Goal: Task Accomplishment & Management: Use online tool/utility

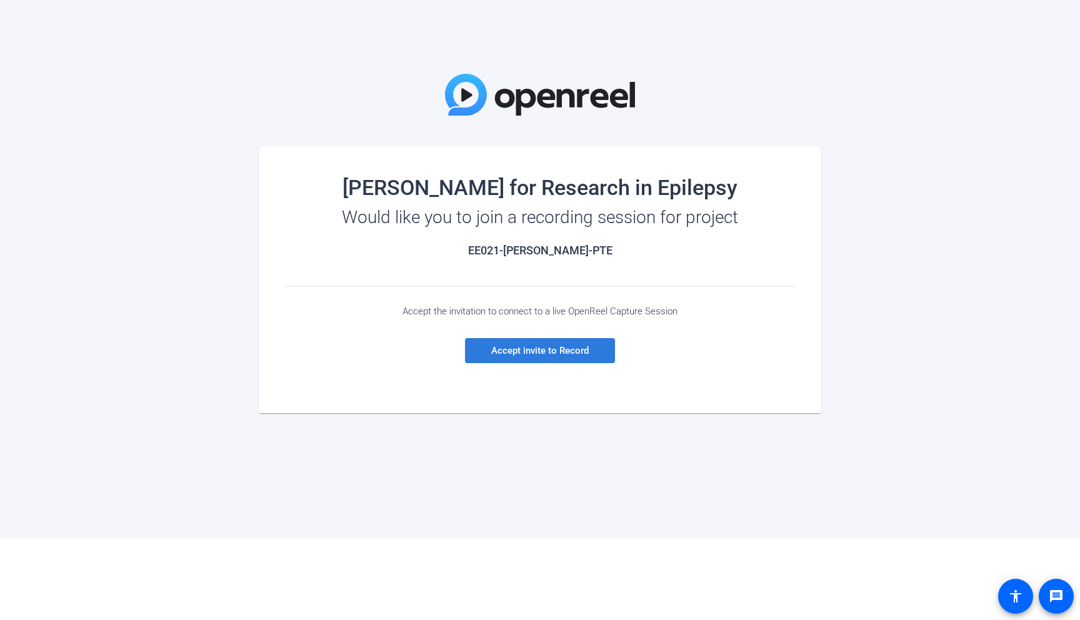
click at [532, 346] on span "Accept invite to Record" at bounding box center [540, 350] width 98 height 11
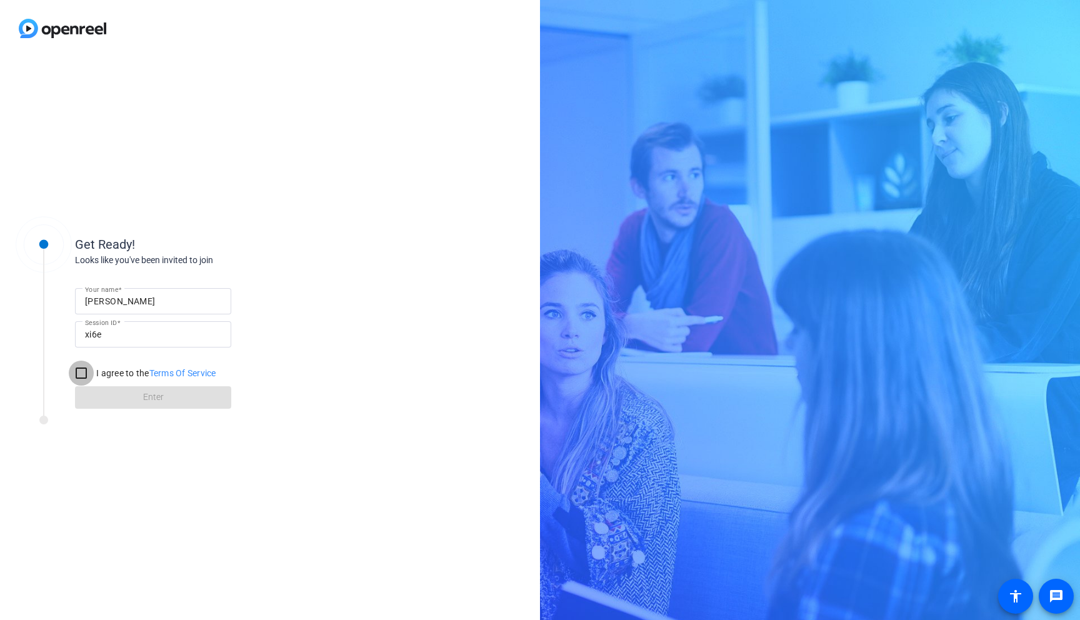
click at [81, 373] on input "I agree to the Terms Of Service" at bounding box center [81, 373] width 25 height 25
checkbox input "true"
click at [141, 394] on span at bounding box center [153, 398] width 156 height 30
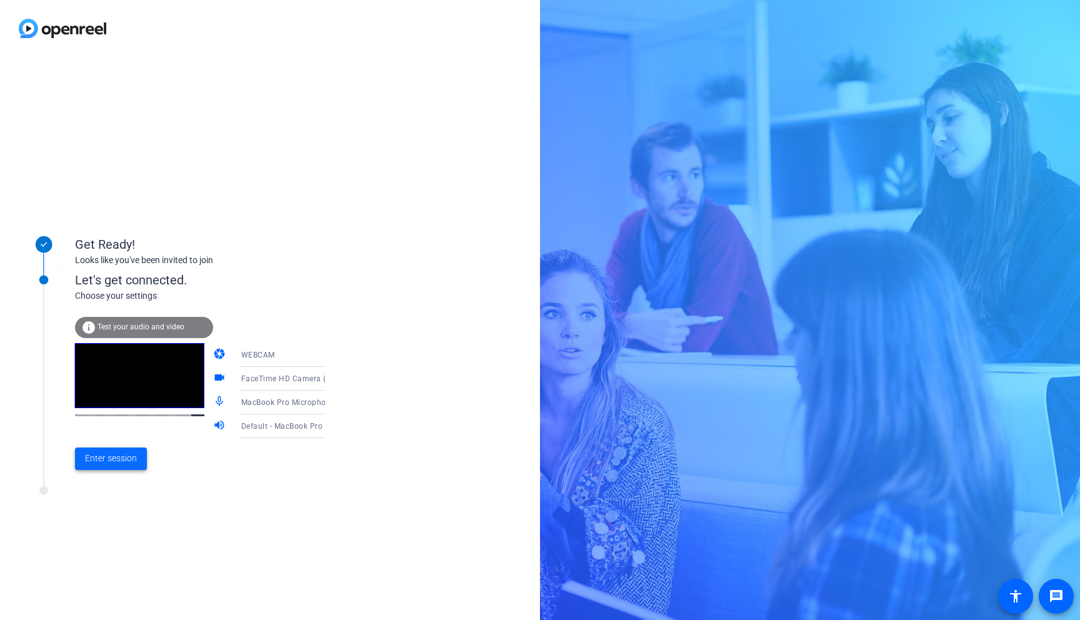
click at [111, 459] on span "Enter session" at bounding box center [111, 458] width 52 height 13
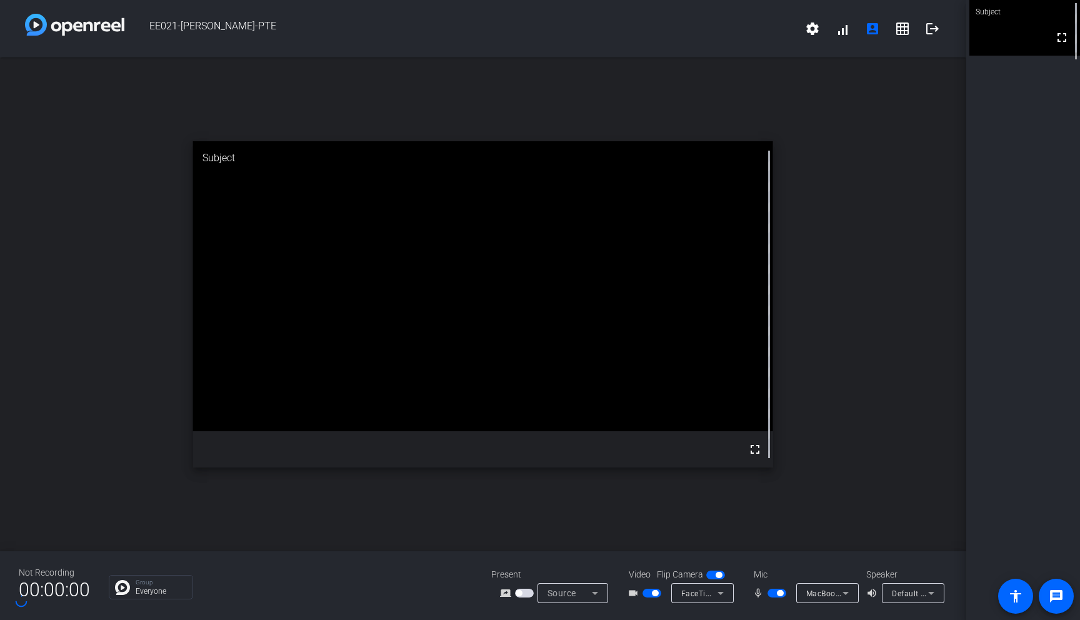
click at [511, 164] on div "Subject" at bounding box center [483, 158] width 580 height 34
